Goal: Task Accomplishment & Management: Manage account settings

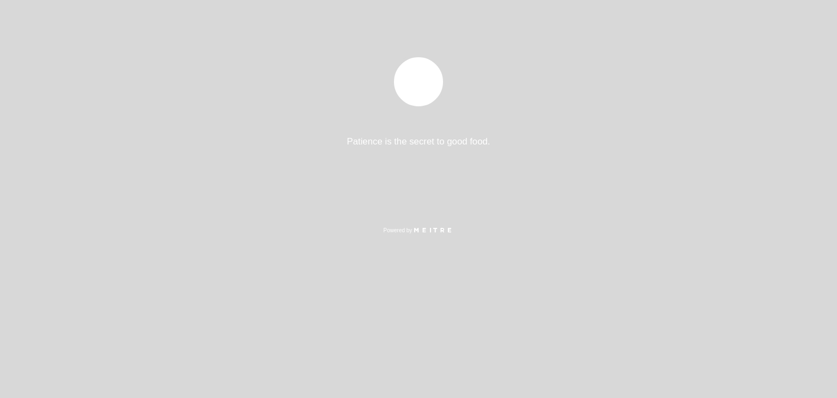
select select "es"
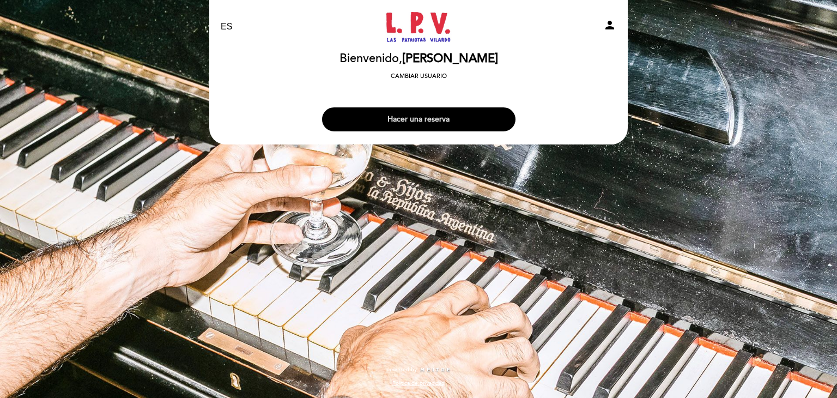
click at [432, 122] on button "Hacer una reserva" at bounding box center [419, 119] width 194 height 24
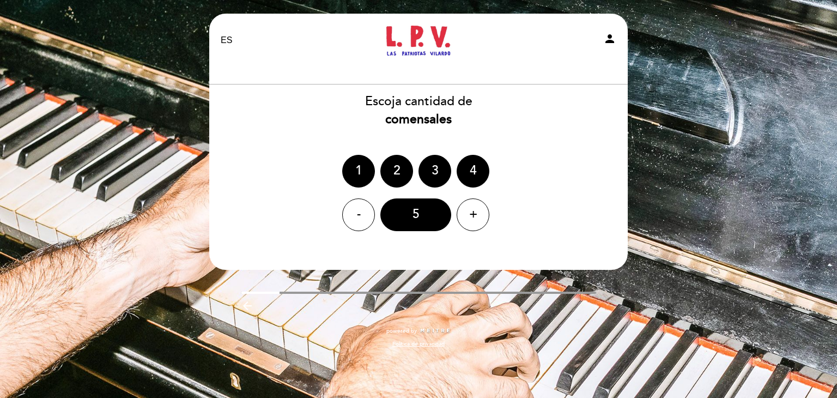
click at [608, 39] on icon "person" at bounding box center [609, 38] width 13 height 13
select select "es"
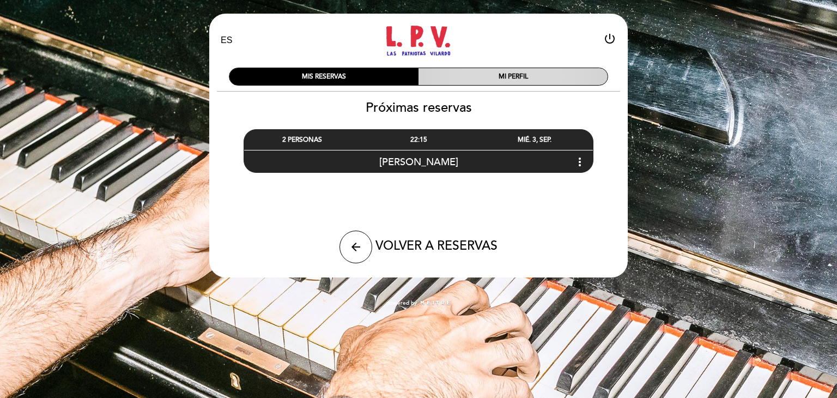
click at [464, 73] on div "MI PERFIL" at bounding box center [513, 76] width 189 height 17
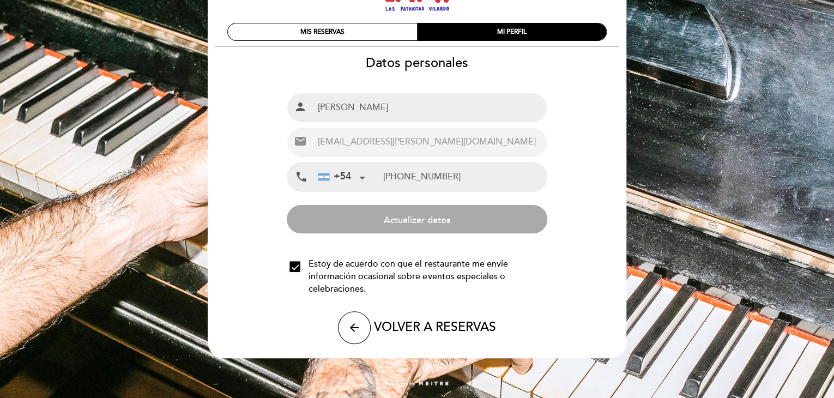
scroll to position [45, 0]
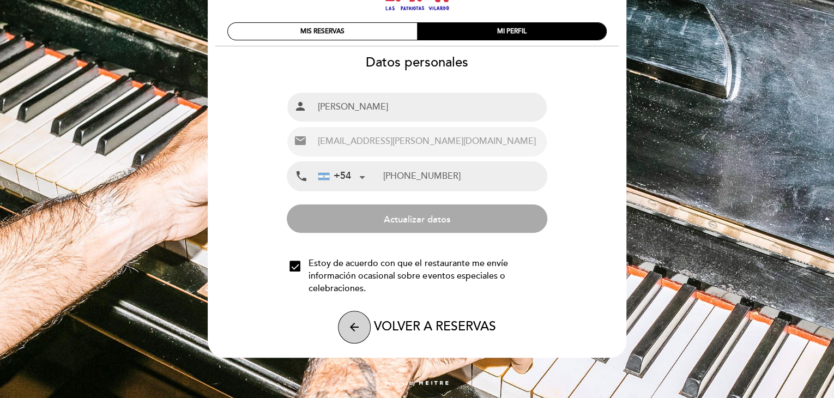
click at [352, 323] on icon "arrow_back" at bounding box center [354, 327] width 13 height 13
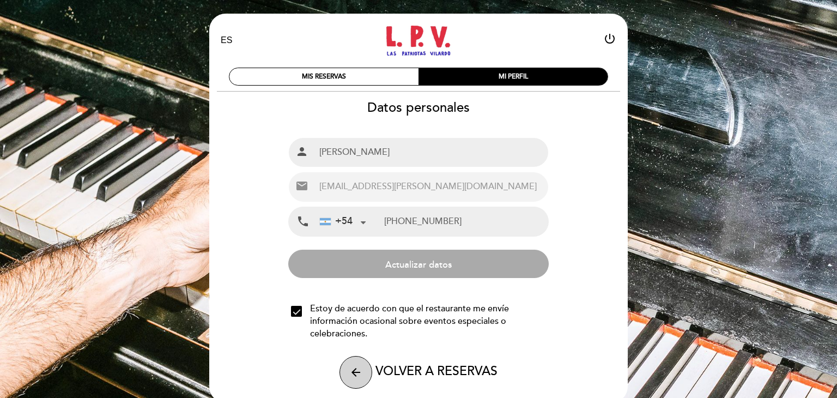
select select "es"
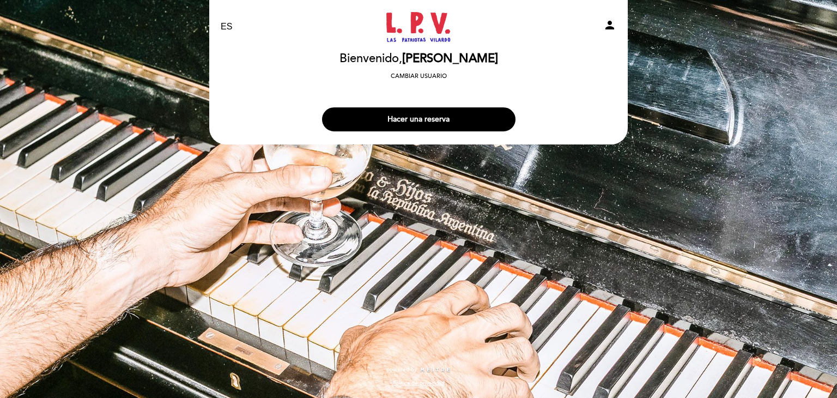
click at [612, 21] on icon "person" at bounding box center [609, 25] width 13 height 13
select select "es"
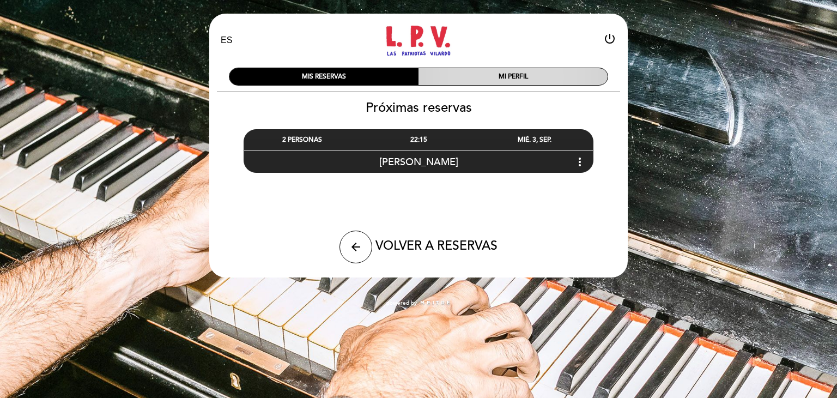
click at [486, 76] on div "MI PERFIL" at bounding box center [513, 76] width 189 height 17
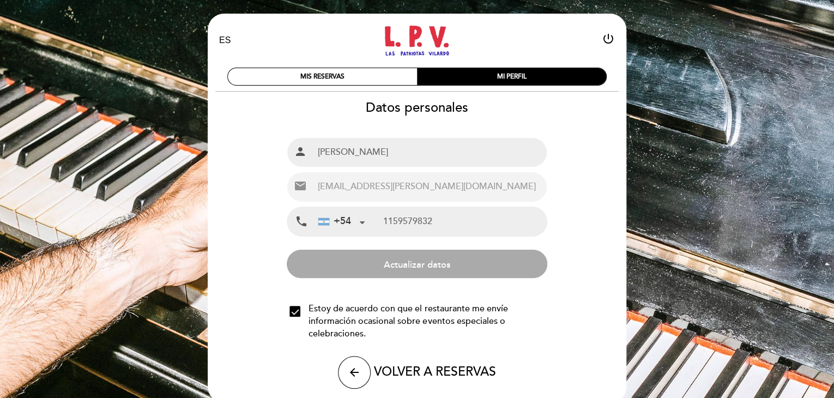
click at [615, 42] on div "power_settings_new" at bounding box center [554, 40] width 137 height 17
click at [606, 32] on icon "power_settings_new" at bounding box center [608, 38] width 13 height 13
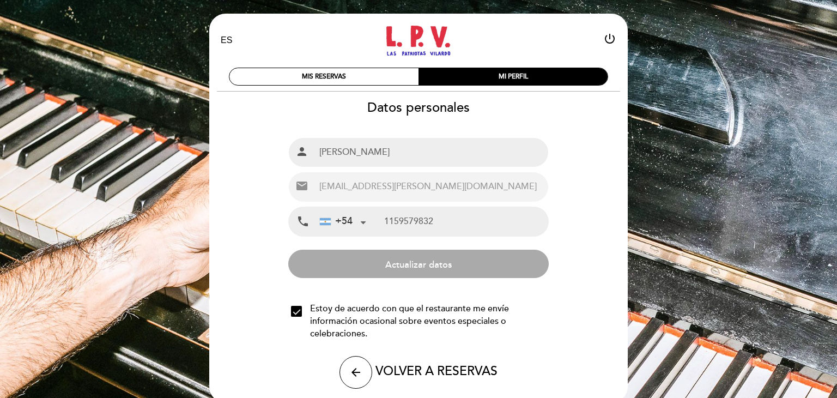
select select "es"
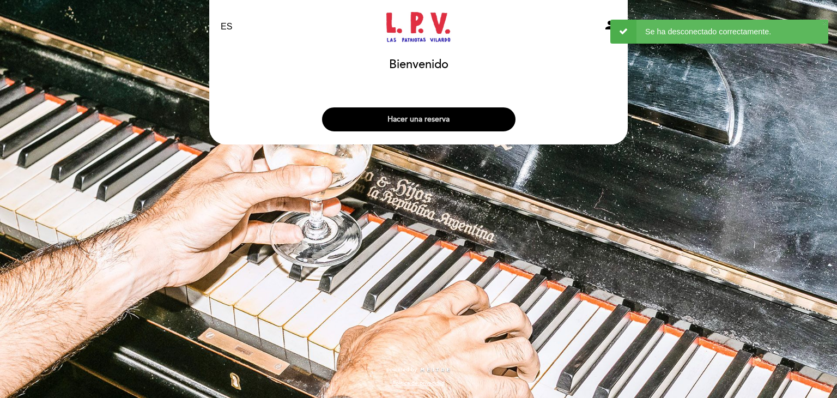
click at [423, 116] on button "Hacer una reserva" at bounding box center [419, 119] width 194 height 24
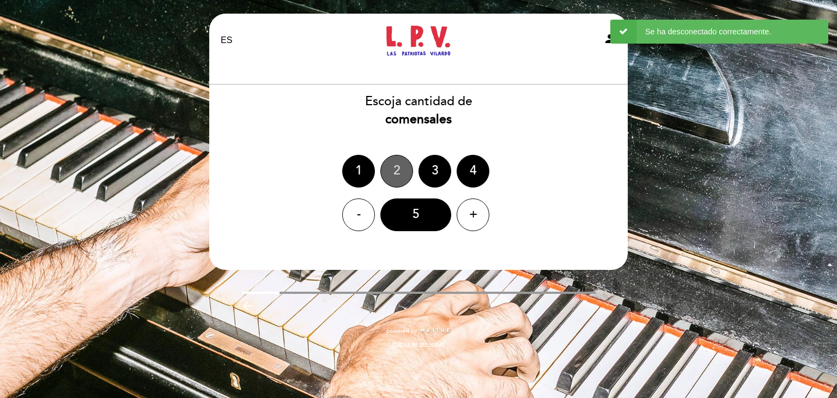
click at [399, 177] on div "2" at bounding box center [396, 171] width 33 height 33
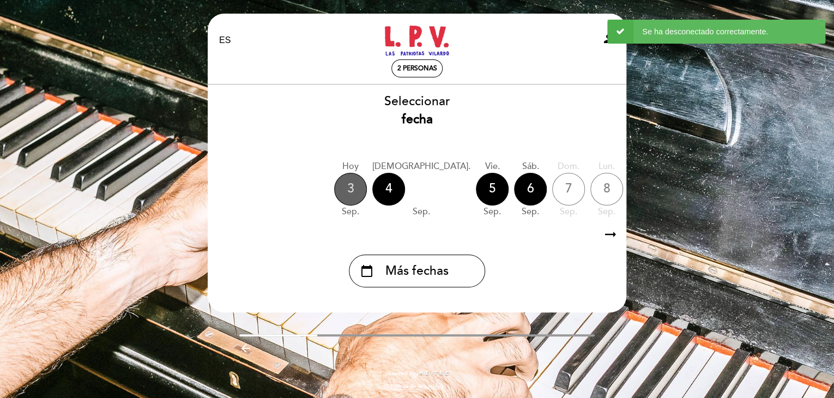
click at [345, 186] on div "3" at bounding box center [350, 189] width 33 height 33
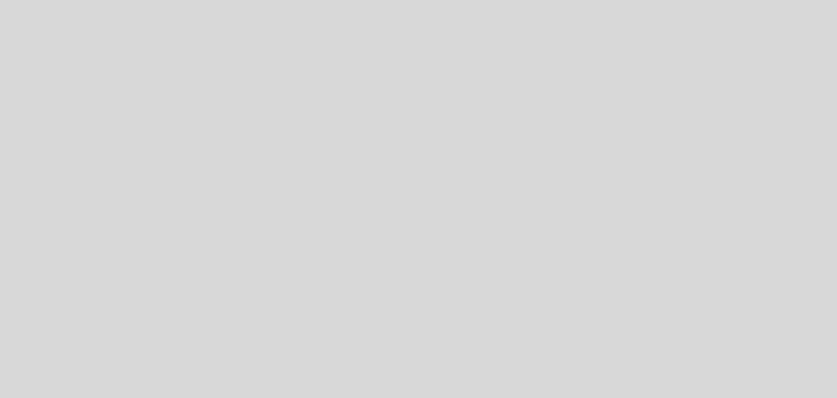
select select "es"
